Goal: Transaction & Acquisition: Purchase product/service

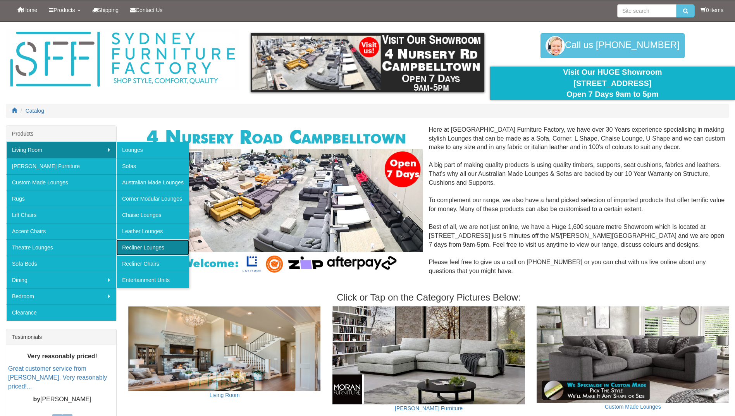
click at [144, 246] on link "Recliner Lounges" at bounding box center [152, 247] width 73 height 16
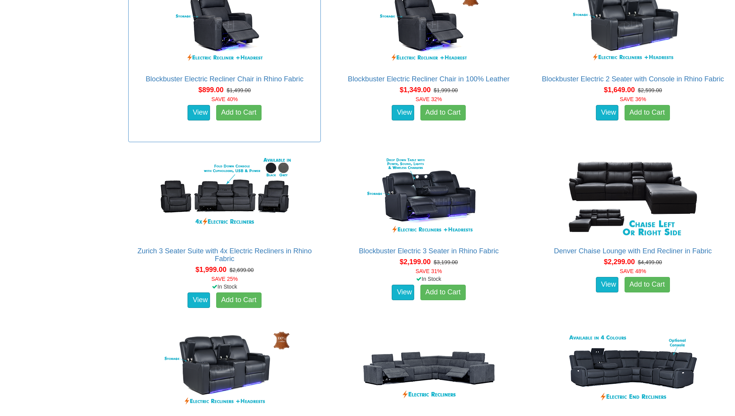
scroll to position [542, 0]
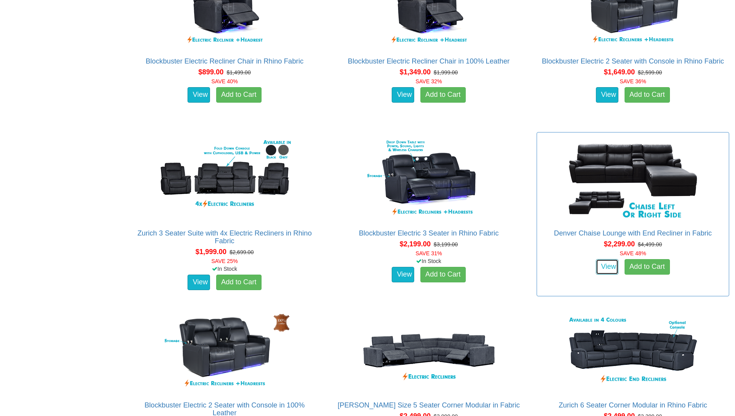
click at [607, 262] on link "View" at bounding box center [607, 266] width 22 height 15
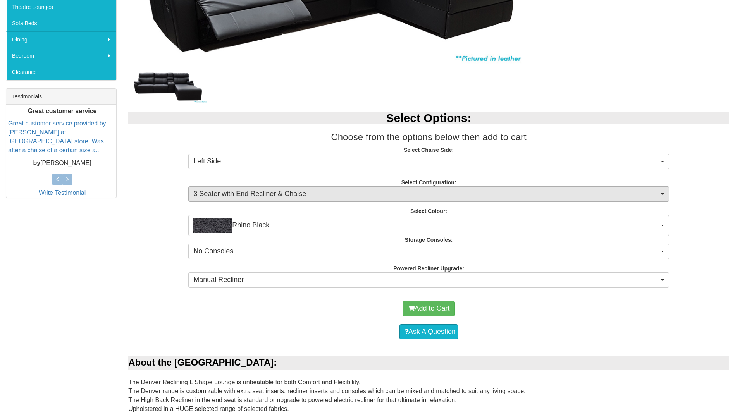
scroll to position [271, 0]
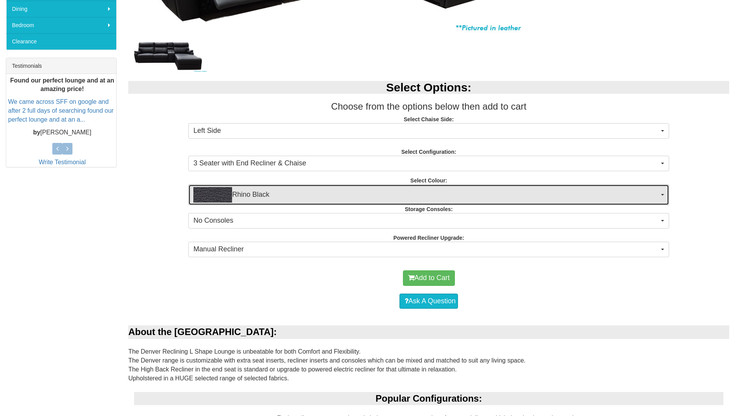
click at [663, 196] on button "Rhino Black" at bounding box center [428, 194] width 481 height 21
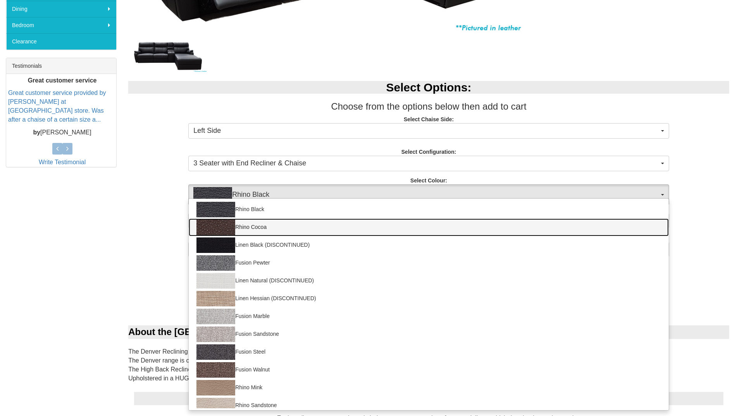
click at [216, 228] on img at bounding box center [215, 227] width 39 height 15
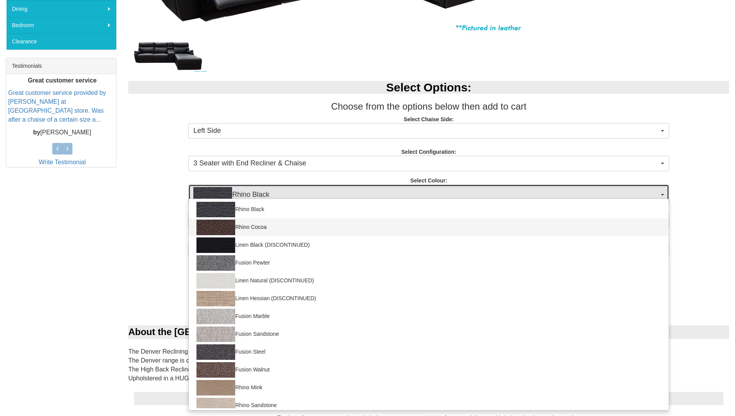
select select "1564"
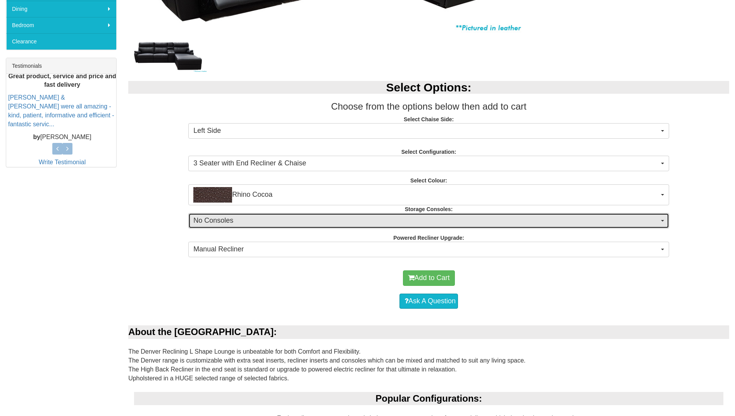
click at [666, 219] on button "No Consoles" at bounding box center [428, 220] width 481 height 15
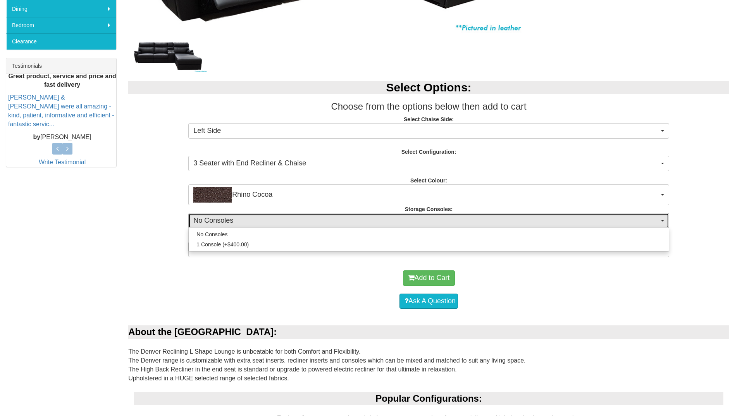
click at [666, 219] on button "No Consoles" at bounding box center [428, 220] width 481 height 15
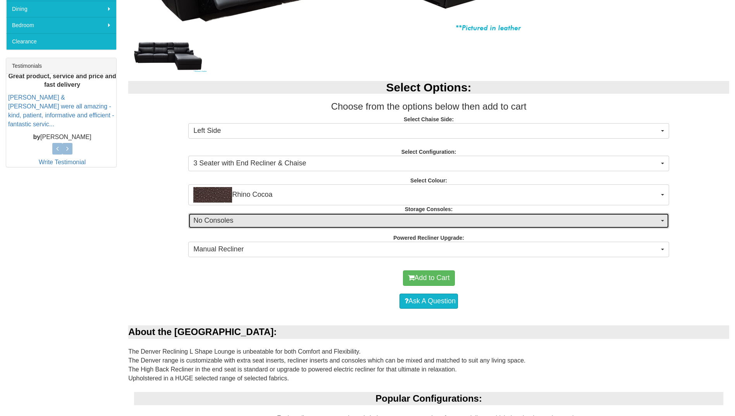
click at [666, 219] on button "No Consoles" at bounding box center [428, 220] width 481 height 15
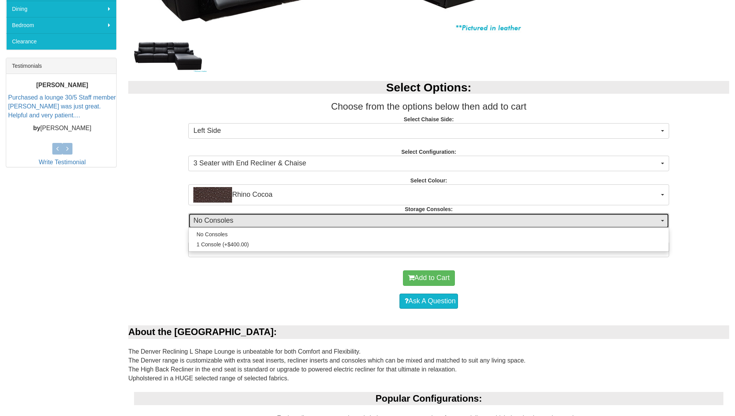
click at [666, 219] on button "No Consoles" at bounding box center [428, 220] width 481 height 15
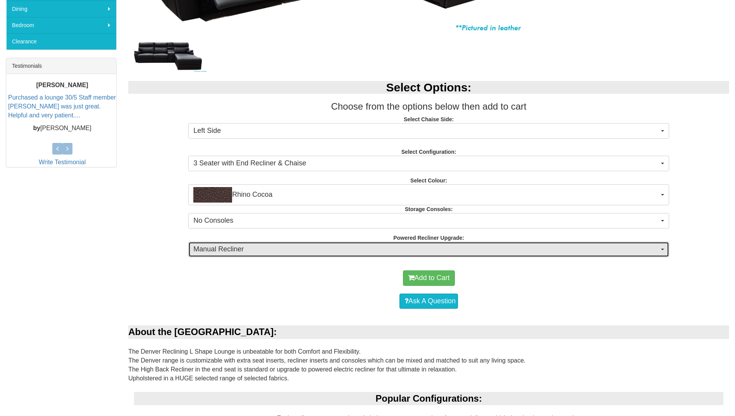
click at [660, 246] on button "Manual Recliner" at bounding box center [428, 249] width 481 height 15
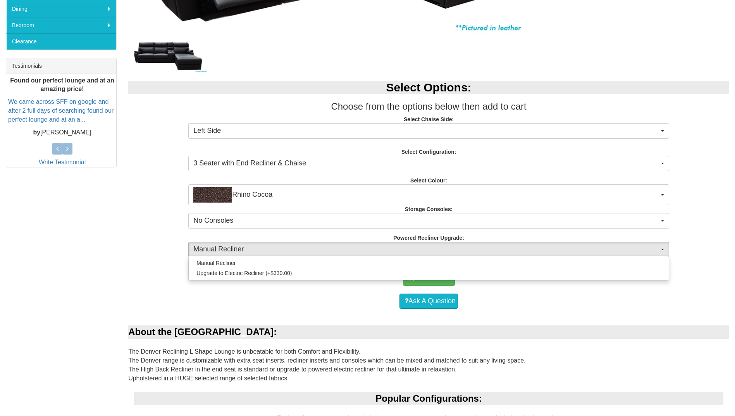
click at [269, 279] on div "Manual Recliner Upgrade to Electric Recliner (+$330.00)" at bounding box center [428, 268] width 481 height 25
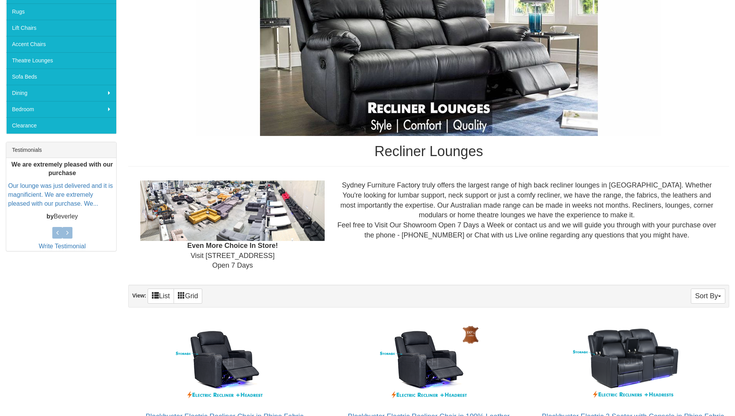
scroll to position [232, 0]
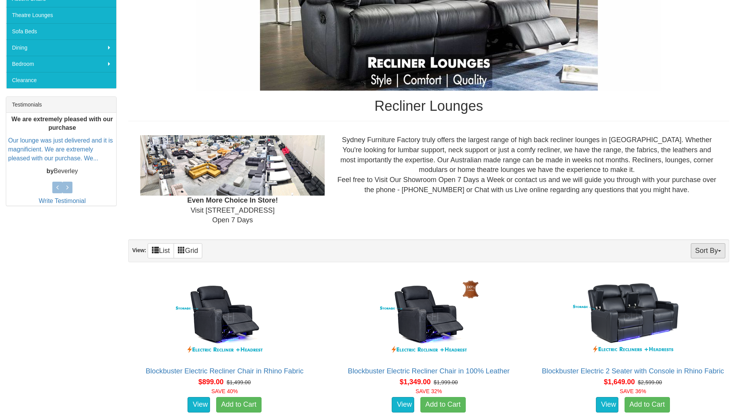
click at [720, 252] on span "button" at bounding box center [719, 251] width 3 height 2
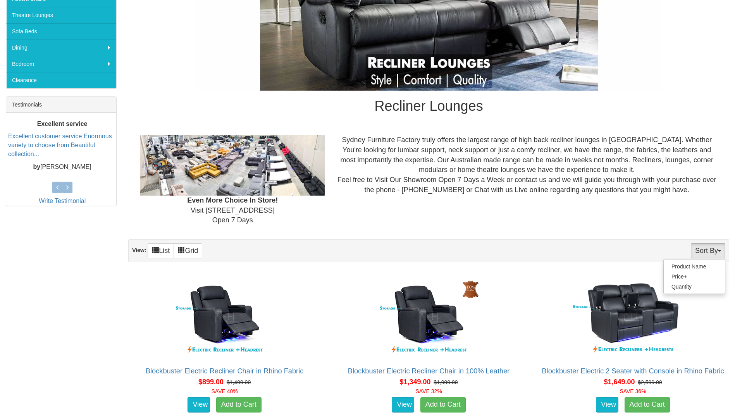
click at [720, 252] on span "button" at bounding box center [719, 251] width 3 height 2
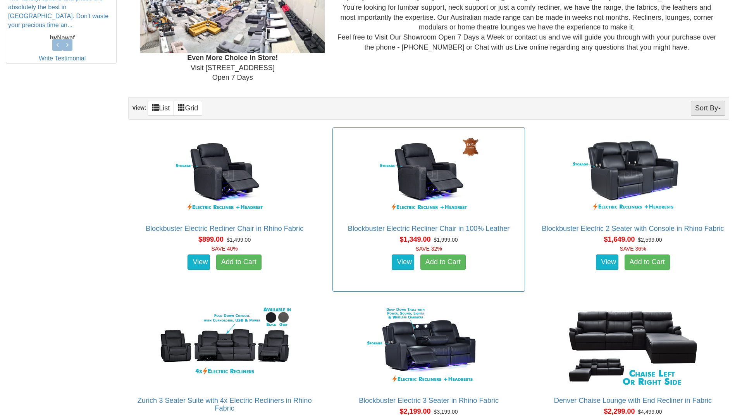
scroll to position [465, 0]
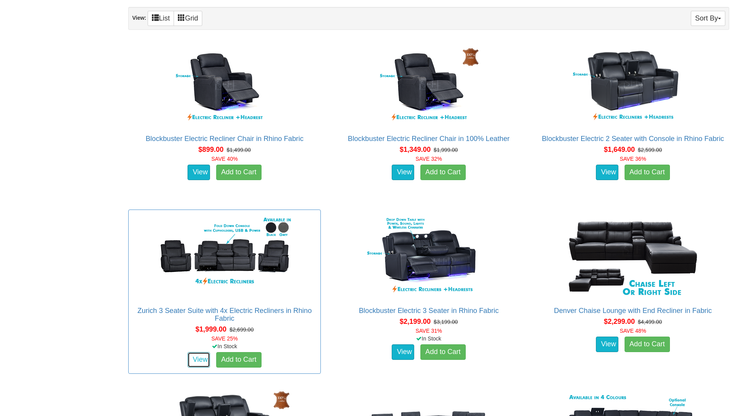
click at [199, 360] on link "View" at bounding box center [199, 359] width 22 height 15
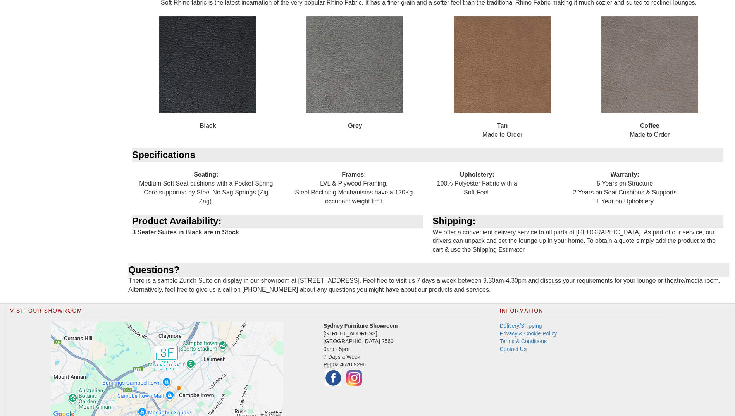
scroll to position [850, 0]
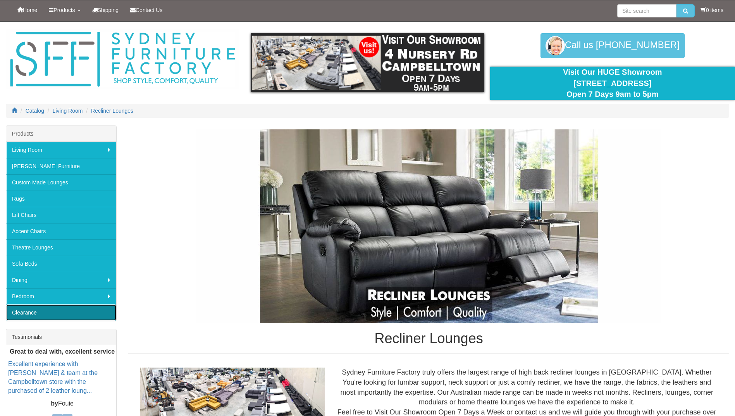
click at [61, 312] on link "Clearance" at bounding box center [61, 313] width 110 height 16
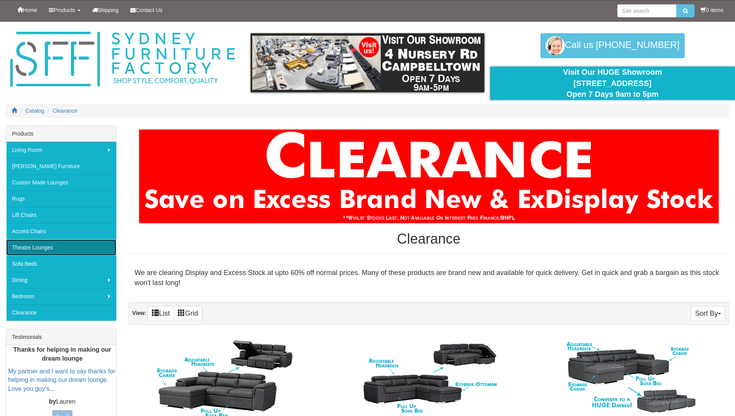
click at [55, 248] on link "Theatre Lounges" at bounding box center [61, 247] width 110 height 16
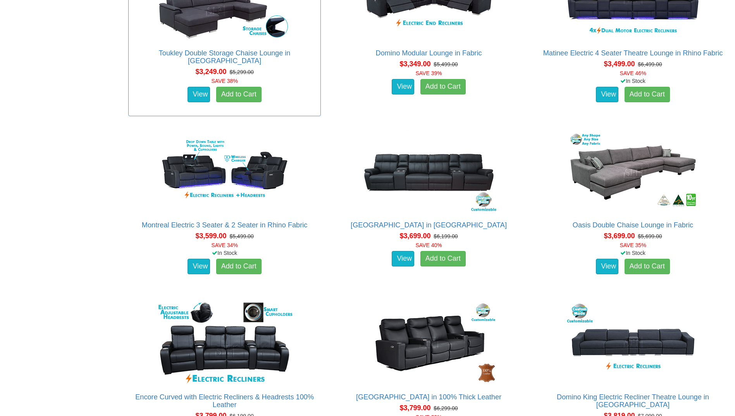
scroll to position [1472, 0]
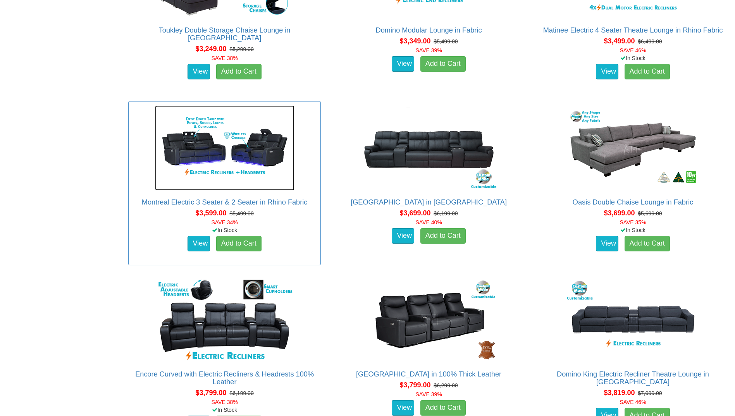
click at [196, 152] on img at bounding box center [224, 147] width 139 height 85
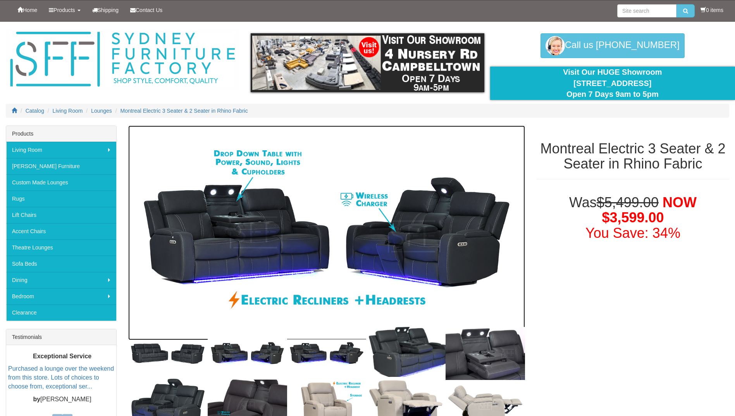
click at [236, 248] on img at bounding box center [326, 233] width 397 height 215
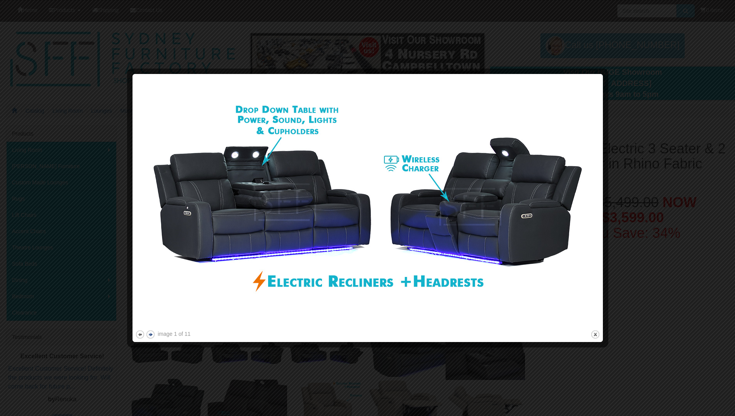
click at [152, 334] on button "next" at bounding box center [151, 335] width 10 height 10
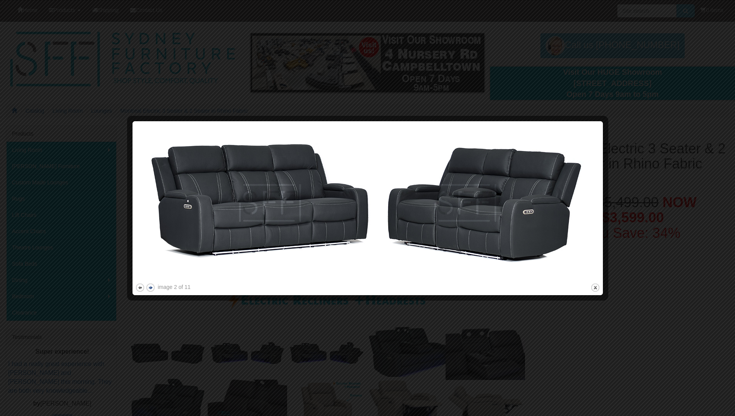
click at [150, 285] on button "next" at bounding box center [151, 288] width 10 height 10
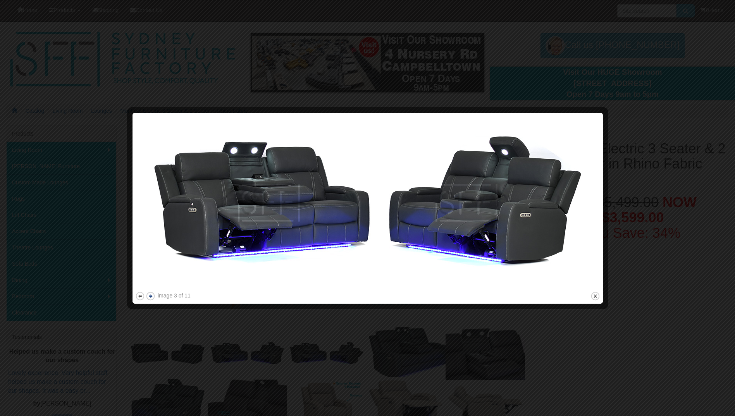
click at [150, 285] on img at bounding box center [367, 202] width 465 height 175
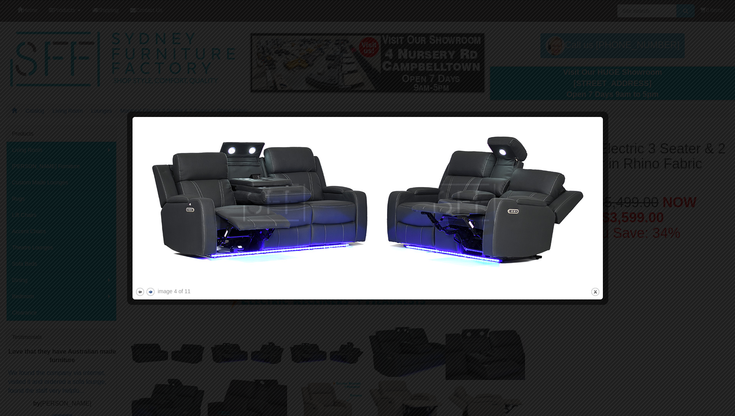
click at [152, 291] on button "next" at bounding box center [151, 292] width 10 height 10
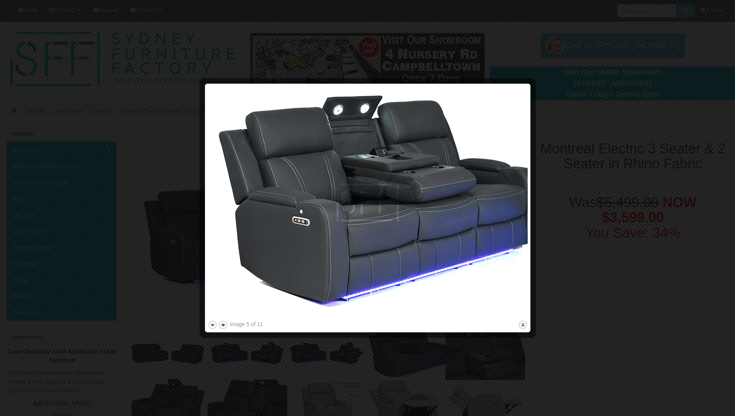
click at [152, 291] on div at bounding box center [367, 208] width 735 height 416
